Goal: Information Seeking & Learning: Learn about a topic

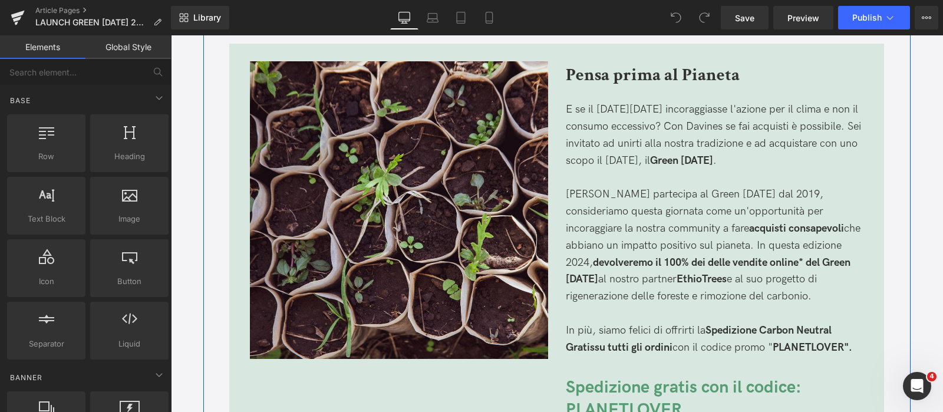
scroll to position [957, 0]
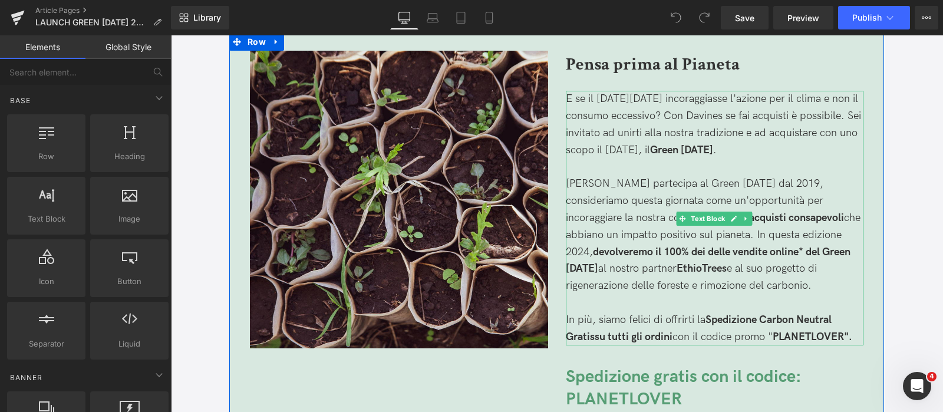
click at [815, 206] on p "[PERSON_NAME] partecipa al Green [DATE] dal 2019, consideriamo questa giornata …" at bounding box center [715, 235] width 298 height 119
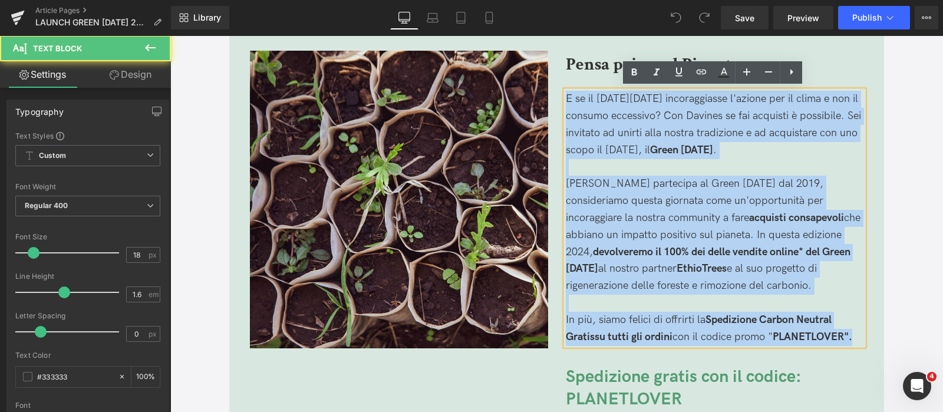
drag, startPoint x: 858, startPoint y: 333, endPoint x: 557, endPoint y: 90, distance: 386.7
click at [557, 90] on div "Pensa prima al Pianeta Heading E se il [DATE][DATE] incoraggiasse l'azione per …" at bounding box center [715, 283] width 316 height 465
click at [680, 150] on span "Green [DATE]" at bounding box center [681, 150] width 63 height 12
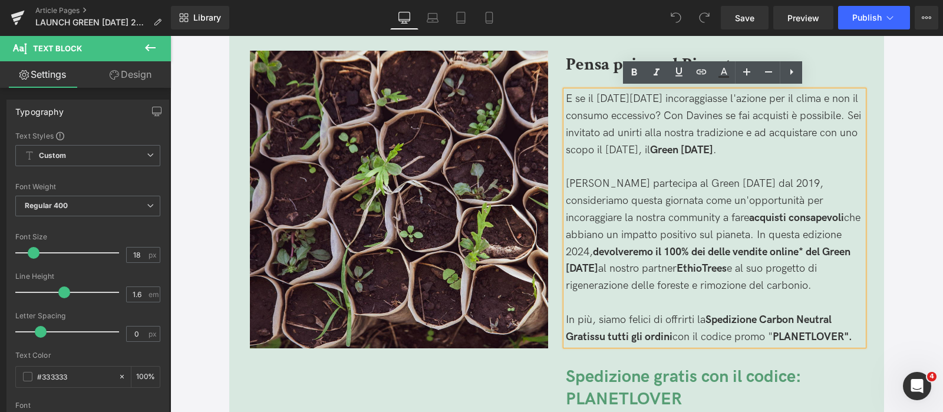
click at [761, 152] on p "E se il [DATE][DATE] incoraggiasse l'azione per il clima e non il consumo ecces…" at bounding box center [715, 125] width 298 height 68
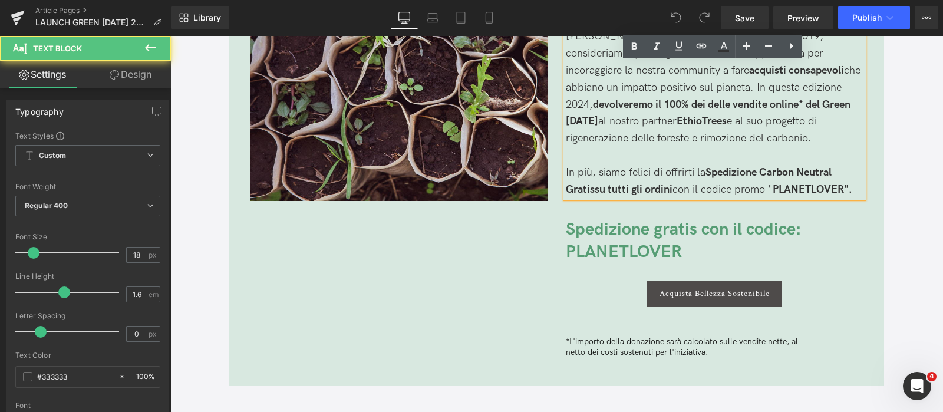
click at [761, 166] on strong "pedizione Carbon Neutral Gratis" at bounding box center [699, 180] width 266 height 29
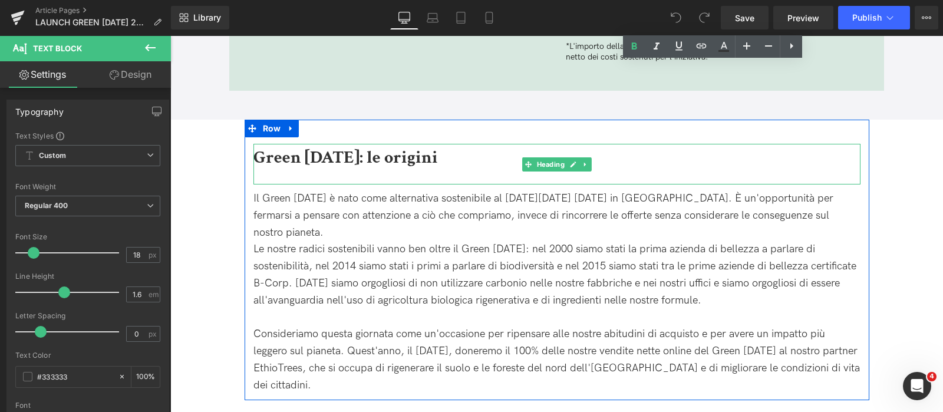
scroll to position [1473, 0]
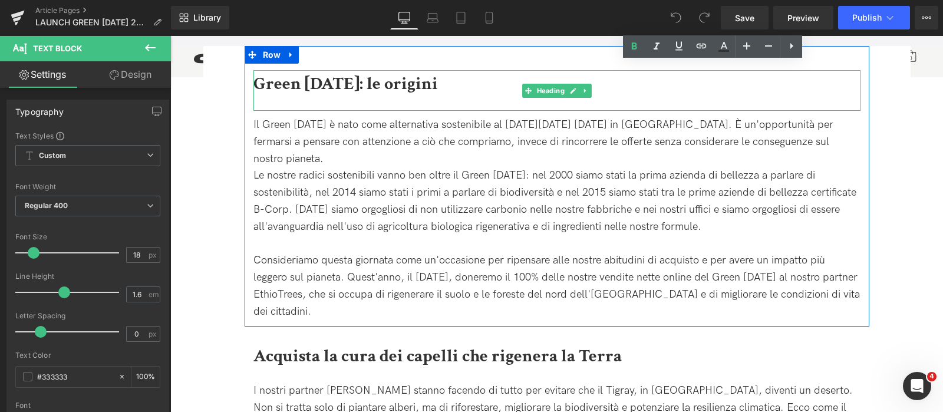
click at [761, 167] on div "Le nostre radici sostenibili vanno ben oltre il Green [DATE]: nel 2000 siamo st…" at bounding box center [556, 201] width 607 height 68
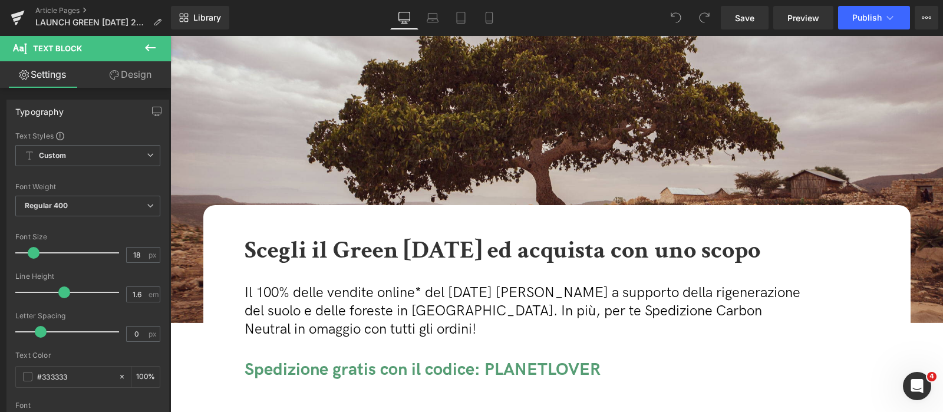
scroll to position [221, 0]
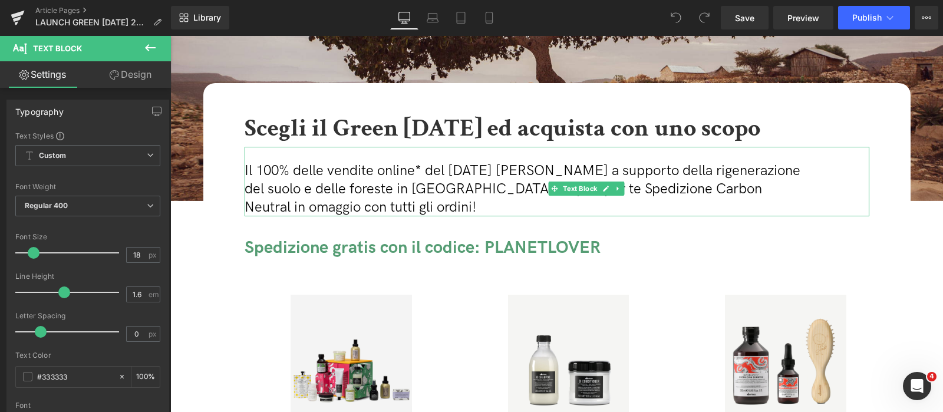
click at [513, 204] on p "Il 100% delle vendite online* del [DATE] [PERSON_NAME] a supporto della rigener…" at bounding box center [528, 188] width 566 height 55
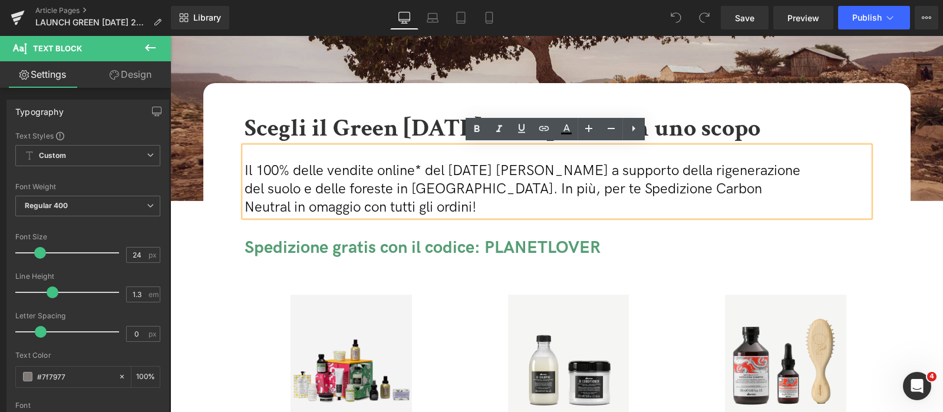
click at [513, 204] on p "Il 100% delle vendite online* del [DATE] [PERSON_NAME] a supporto della rigener…" at bounding box center [528, 188] width 566 height 55
click at [517, 181] on span "Il 100% delle vendite online* del [DATE] [PERSON_NAME] a supporto della rigener…" at bounding box center [523, 189] width 556 height 54
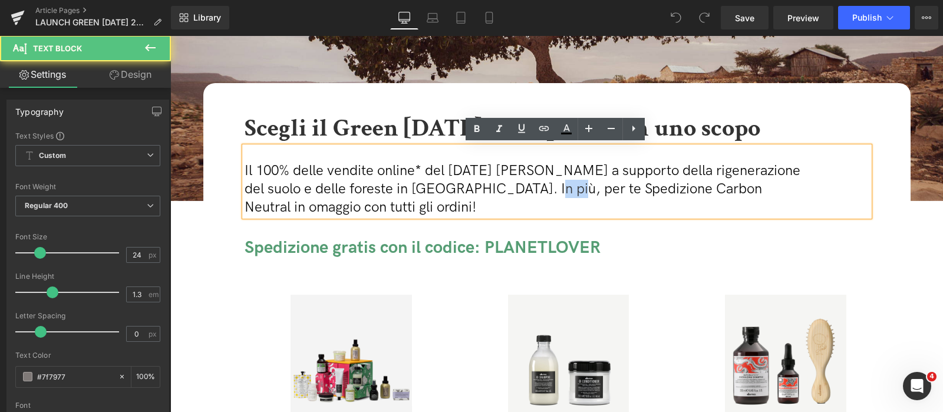
click at [517, 181] on span "Il 100% delle vendite online* del [DATE] [PERSON_NAME] a supporto della rigener…" at bounding box center [523, 189] width 556 height 54
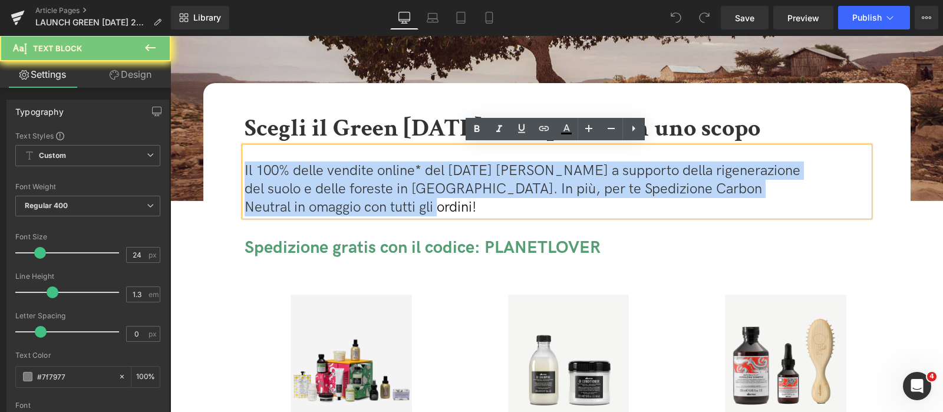
click at [517, 181] on span "Il 100% delle vendite online* del [DATE] [PERSON_NAME] a supporto della rigener…" at bounding box center [523, 189] width 556 height 54
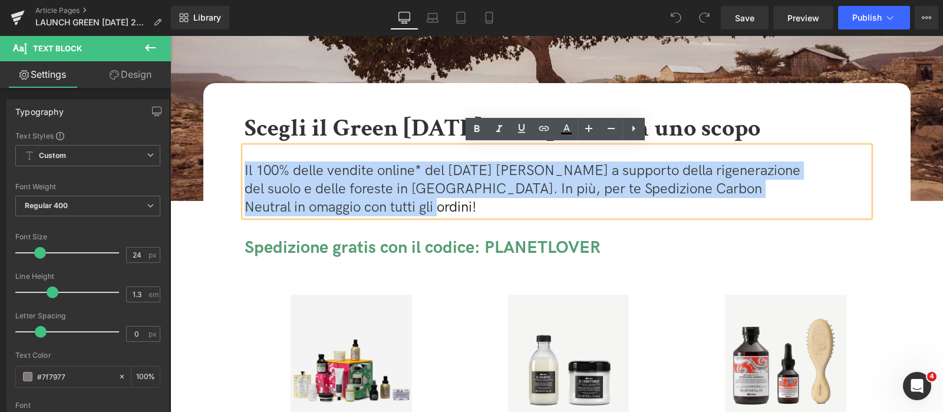
click at [532, 180] on span "Il 100% delle vendite online* del [DATE] [PERSON_NAME] a supporto della rigener…" at bounding box center [523, 189] width 556 height 54
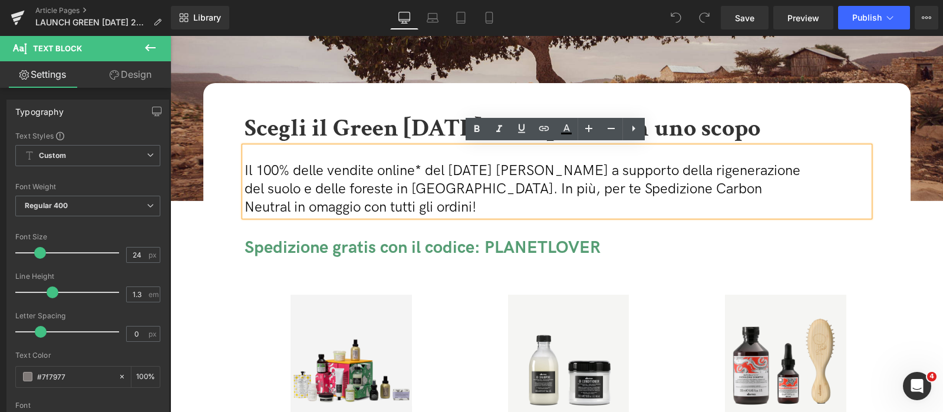
click at [536, 203] on p "Il 100% delle vendite online* del [DATE] [PERSON_NAME] a supporto della rigener…" at bounding box center [528, 188] width 566 height 55
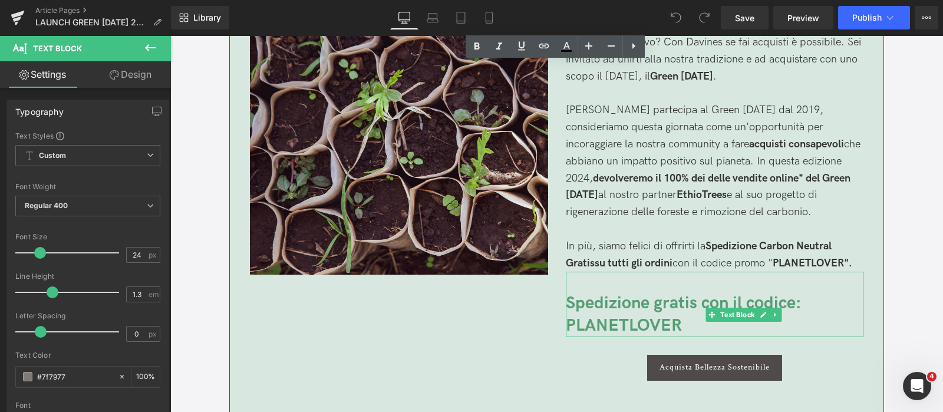
scroll to position [1104, 0]
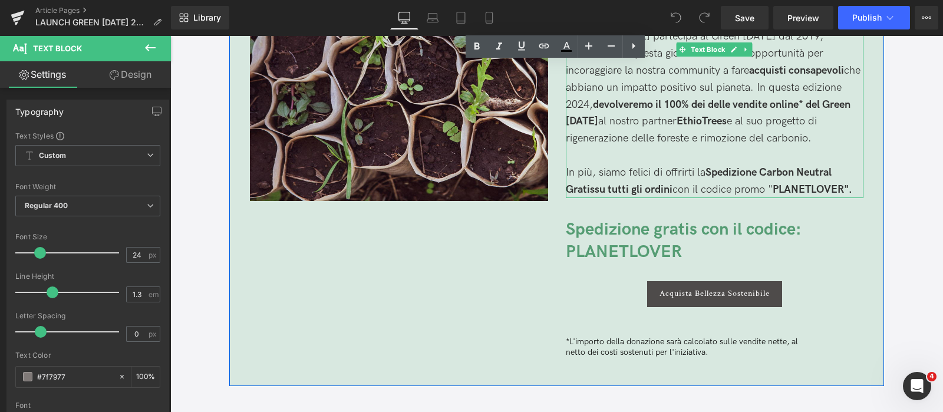
click at [701, 164] on p "In più, siamo felici di offrirti la S pedizione Carbon Neutral Gratis su tutti …" at bounding box center [715, 181] width 298 height 34
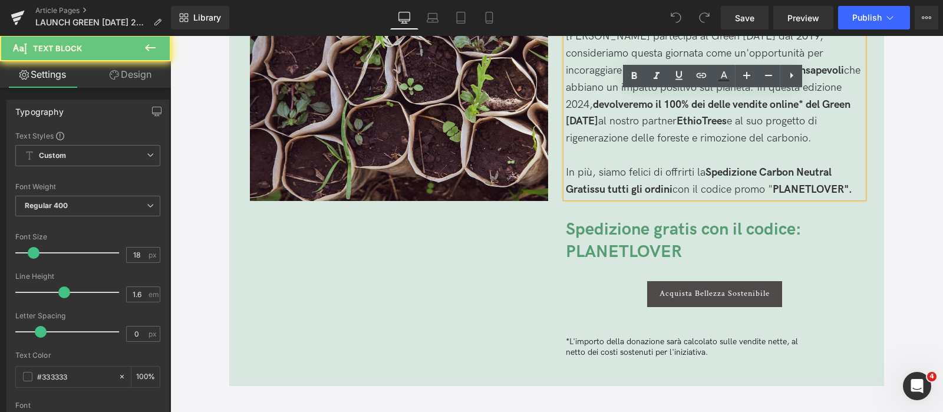
click at [701, 164] on p "In più, siamo felici di offrirti la S pedizione Carbon Neutral Gratis su tutti …" at bounding box center [715, 181] width 298 height 34
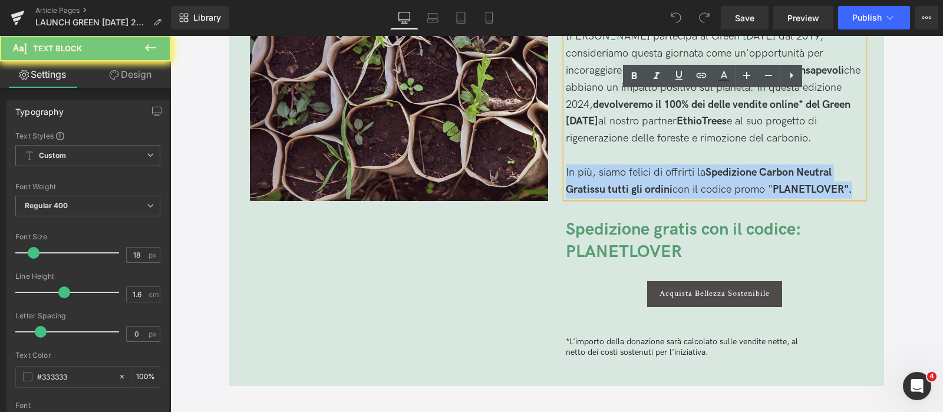
click at [689, 194] on p "In più, siamo felici di offrirti la S pedizione Carbon Neutral Gratis su tutti …" at bounding box center [715, 181] width 298 height 34
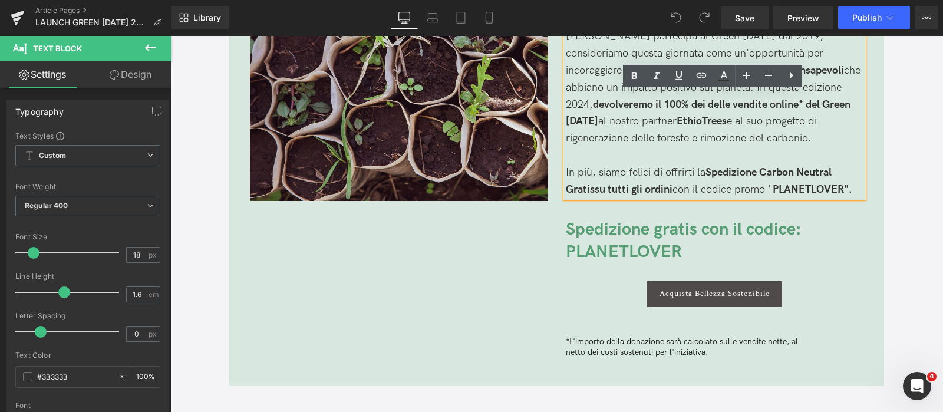
click at [692, 193] on p "In più, siamo felici di offrirti la S pedizione Carbon Neutral Gratis su tutti …" at bounding box center [715, 181] width 298 height 34
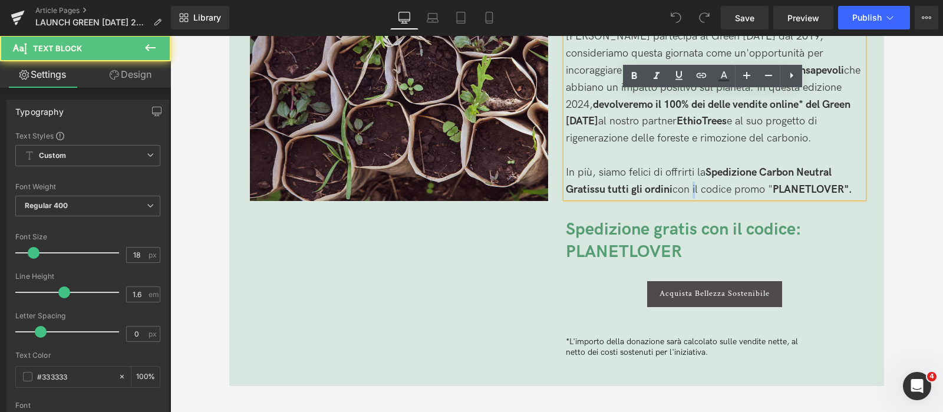
click at [692, 193] on p "In più, siamo felici di offrirti la S pedizione Carbon Neutral Gratis su tutti …" at bounding box center [715, 181] width 298 height 34
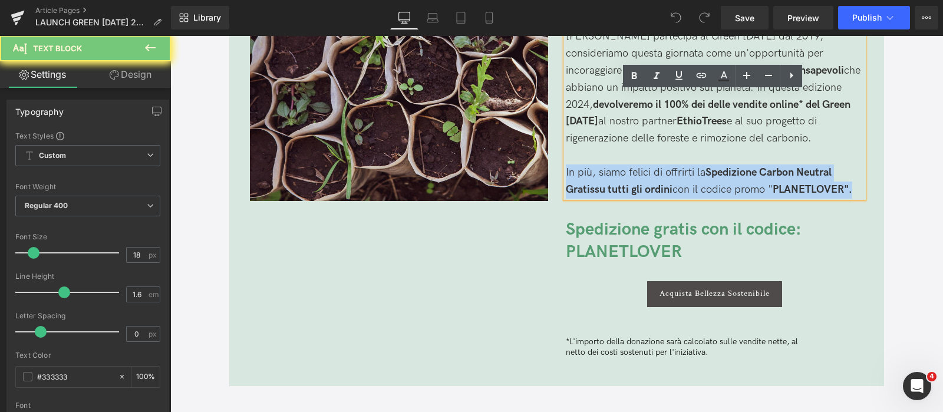
click at [692, 193] on p "In più, siamo felici di offrirti la S pedizione Carbon Neutral Gratis su tutti …" at bounding box center [715, 181] width 298 height 34
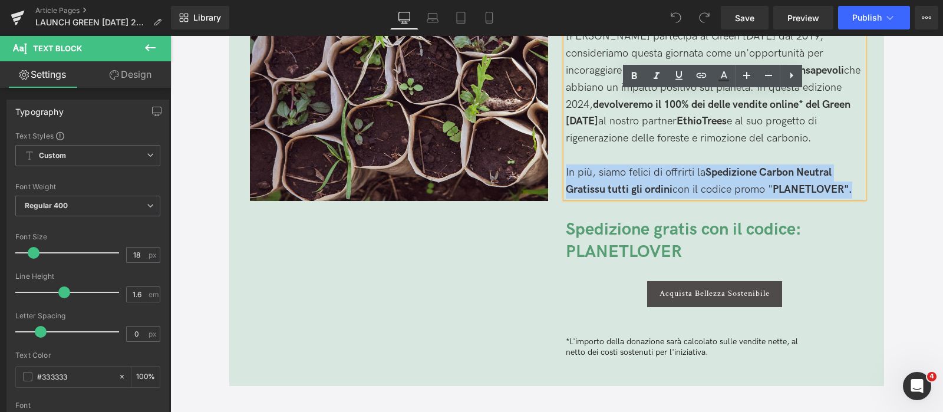
click at [703, 177] on p "In più, siamo felici di offrirti la S pedizione Carbon Neutral Gratis su tutti …" at bounding box center [715, 181] width 298 height 34
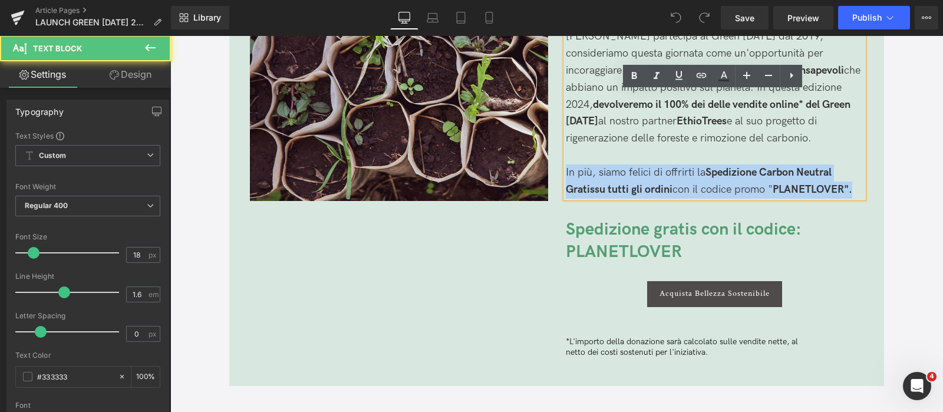
click at [703, 177] on p "In più, siamo felici di offrirti la S pedizione Carbon Neutral Gratis su tutti …" at bounding box center [715, 181] width 298 height 34
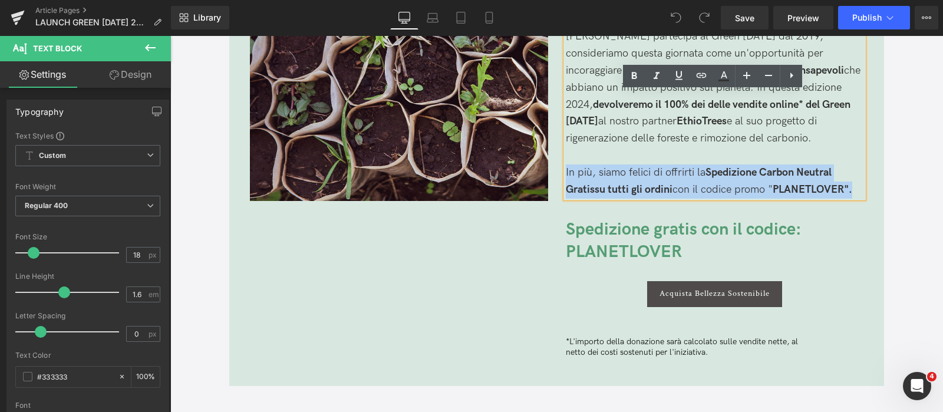
click at [703, 177] on p "In più, siamo felici di offrirti la S pedizione Carbon Neutral Gratis su tutti …" at bounding box center [715, 181] width 298 height 34
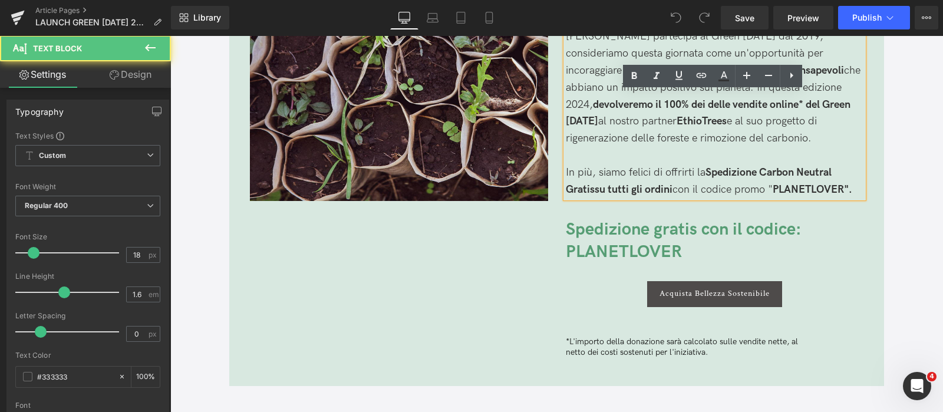
click at [703, 177] on p "In più, siamo felici di offrirti la S pedizione Carbon Neutral Gratis su tutti …" at bounding box center [715, 181] width 298 height 34
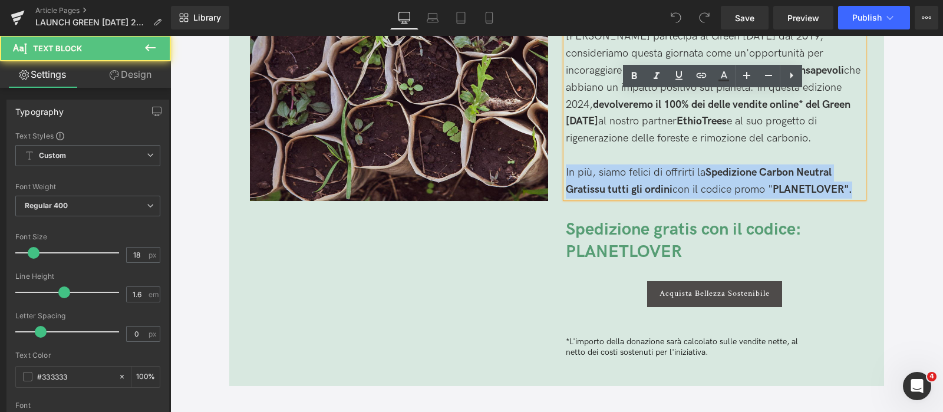
click at [703, 177] on p "In più, siamo felici di offrirti la S pedizione Carbon Neutral Gratis su tutti …" at bounding box center [715, 181] width 298 height 34
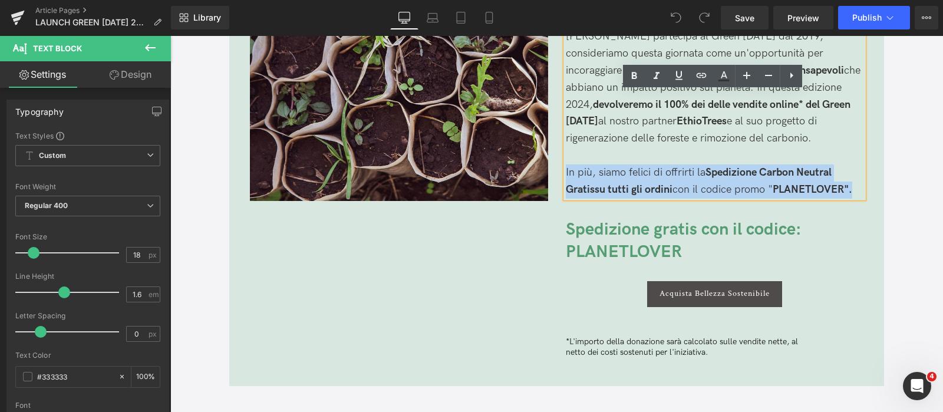
click at [709, 171] on span "S" at bounding box center [708, 172] width 6 height 12
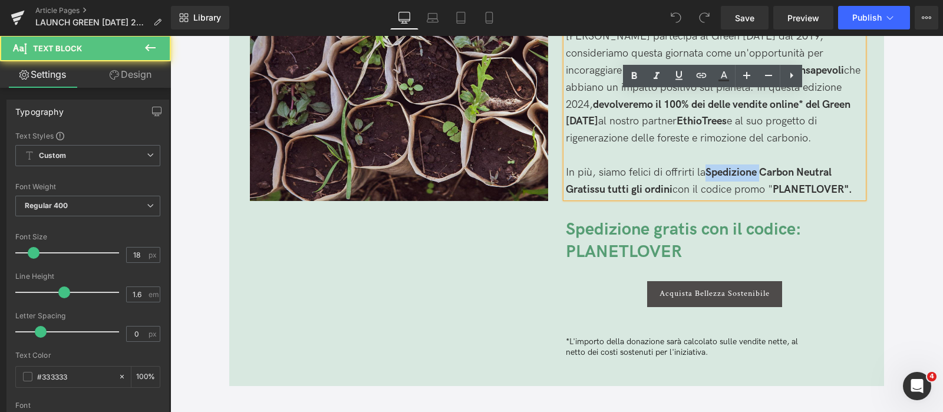
click at [709, 171] on span "S" at bounding box center [708, 172] width 6 height 12
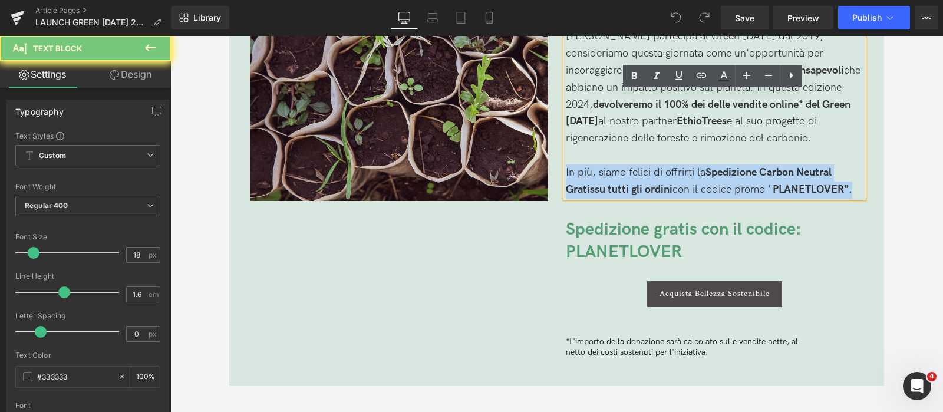
click at [709, 171] on span "S" at bounding box center [708, 172] width 6 height 12
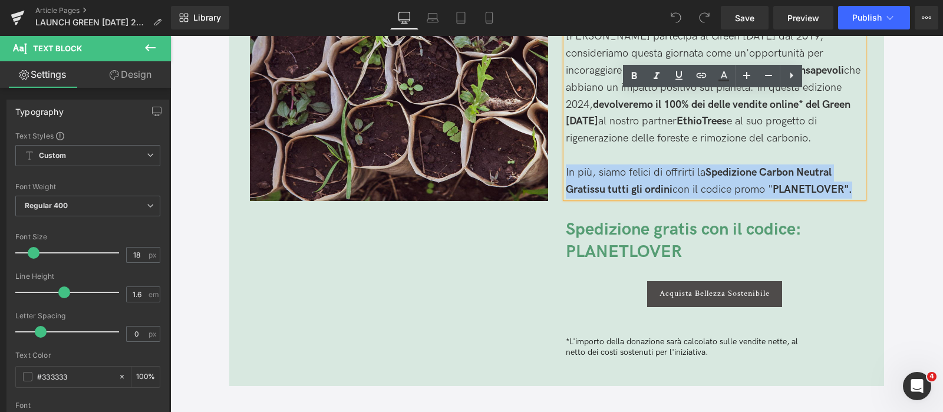
click at [709, 171] on span "S" at bounding box center [708, 172] width 6 height 12
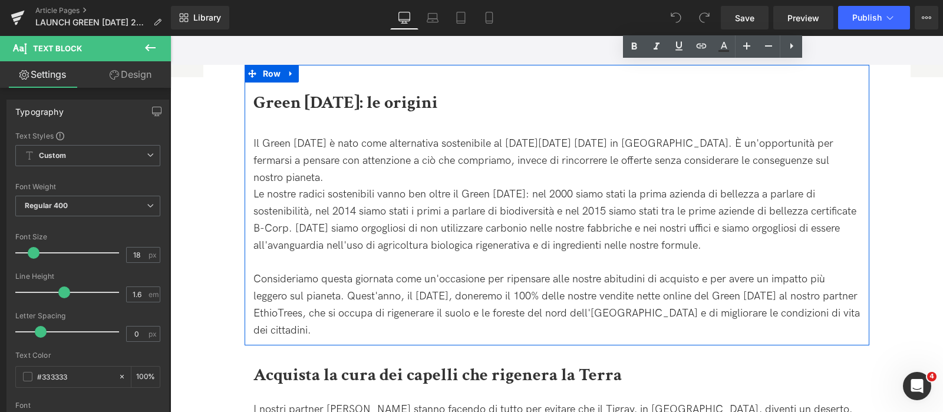
scroll to position [1473, 0]
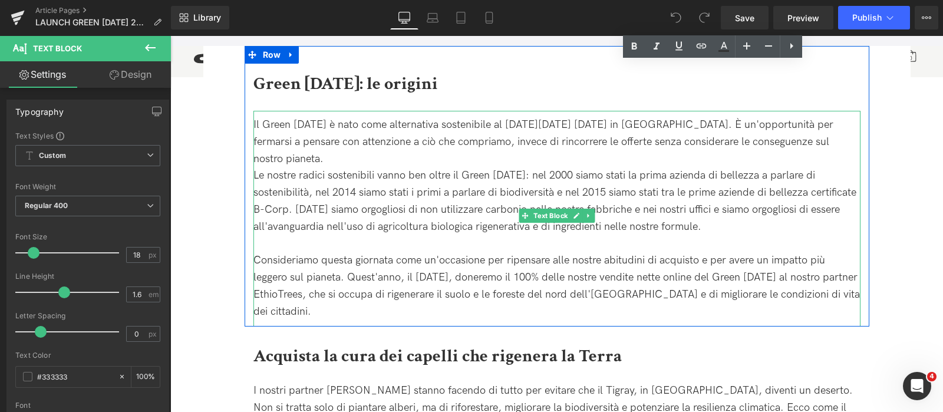
click at [730, 214] on div "Le nostre radici sostenibili vanno ben oltre il Green [DATE]: nel 2000 siamo st…" at bounding box center [556, 201] width 607 height 68
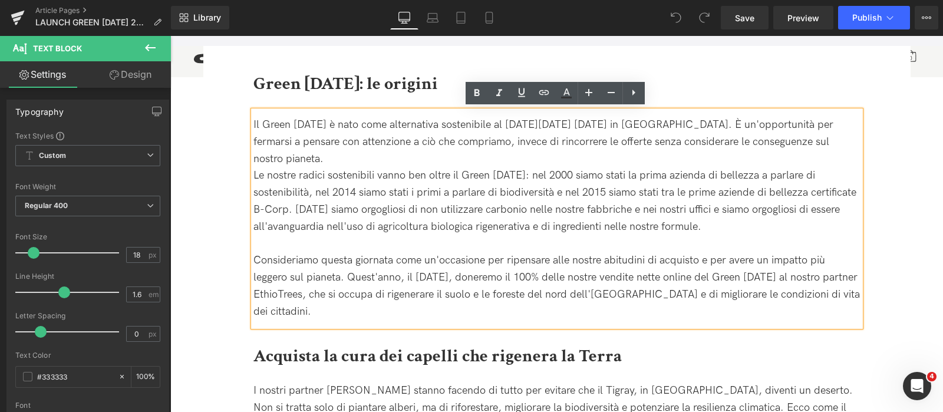
click at [673, 293] on div "Consideriamo questa giornata come un'occasione per ripensare alle nostre abitud…" at bounding box center [556, 286] width 607 height 68
